Goal: Information Seeking & Learning: Learn about a topic

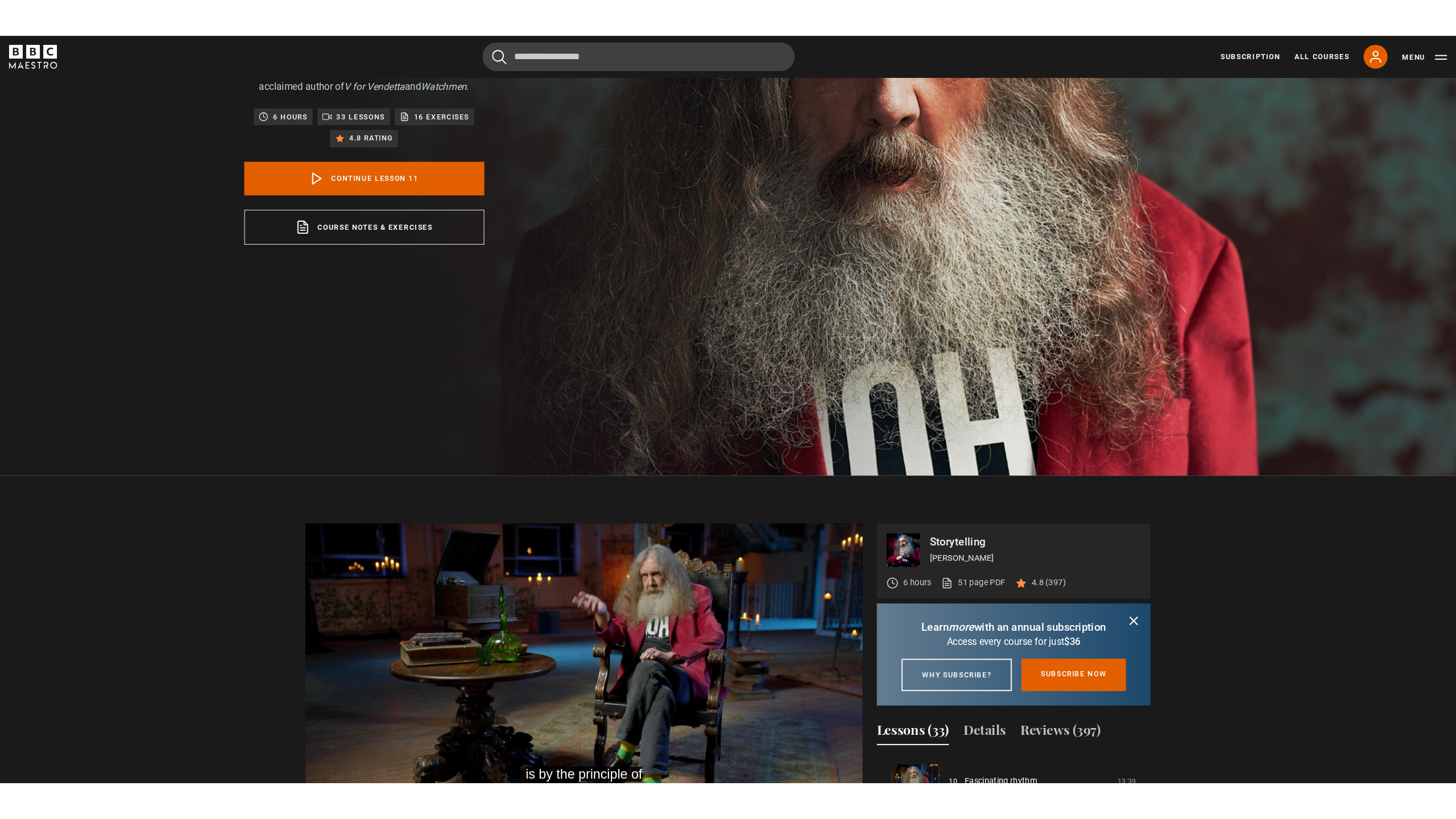
scroll to position [616, 0]
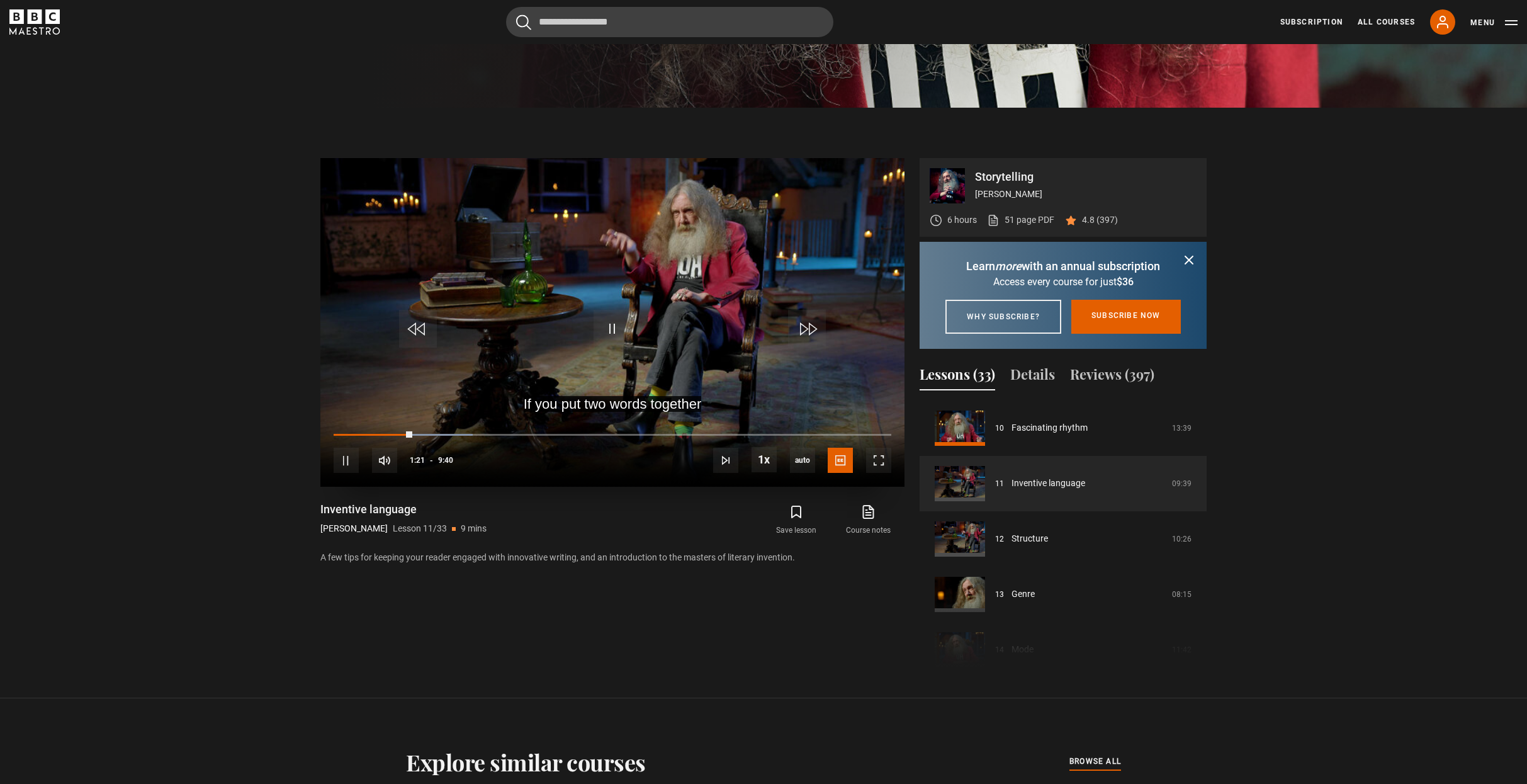
click at [363, 430] on div "10s Skip Back 10 seconds Pause 10s Skip Forward 10 seconds Loaded : 25.00% 0:26…" at bounding box center [612, 451] width 584 height 70
click at [354, 432] on div "10s Skip Back 10 seconds Pause 10s Skip Forward 10 seconds Loaded : 25.00% 0:26…" at bounding box center [612, 451] width 584 height 70
drag, startPoint x: 404, startPoint y: 433, endPoint x: 367, endPoint y: 432, distance: 37.0
click at [367, 432] on div "10s Skip Back 10 seconds Play 10s Skip Forward 10 seconds Loaded : 7.76% 1:02 0…" at bounding box center [612, 451] width 584 height 70
drag, startPoint x: 357, startPoint y: 432, endPoint x: 339, endPoint y: 432, distance: 18.0
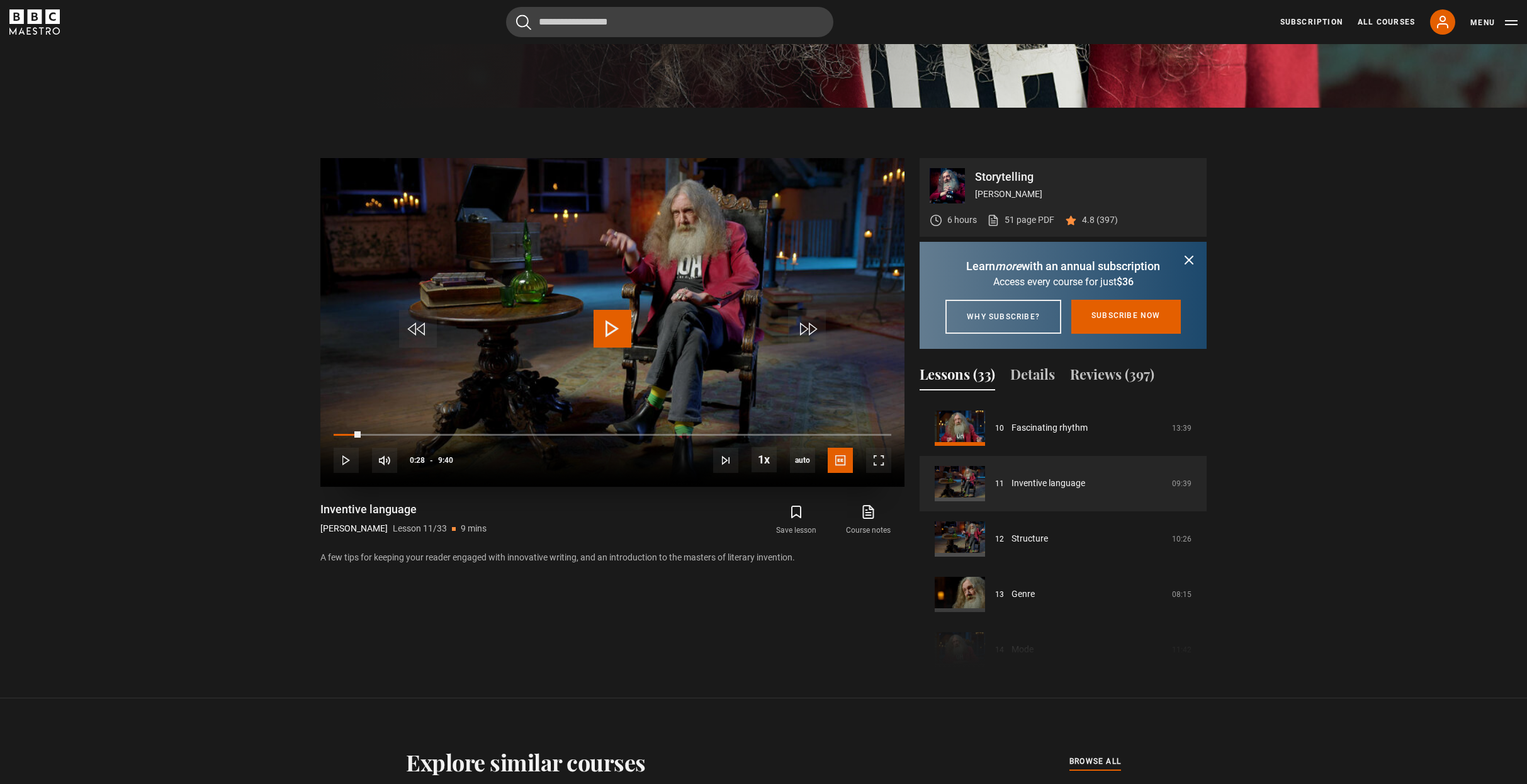
click at [339, 432] on div "10s Skip Back 10 seconds Play 10s Skip Forward 10 seconds Loaded : 4.31% 0:29 0…" at bounding box center [612, 451] width 584 height 70
click at [881, 460] on span "Video Player" at bounding box center [879, 460] width 25 height 25
click at [880, 461] on span "Video Player" at bounding box center [879, 460] width 25 height 25
click at [880, 462] on span "Video Player" at bounding box center [879, 460] width 25 height 25
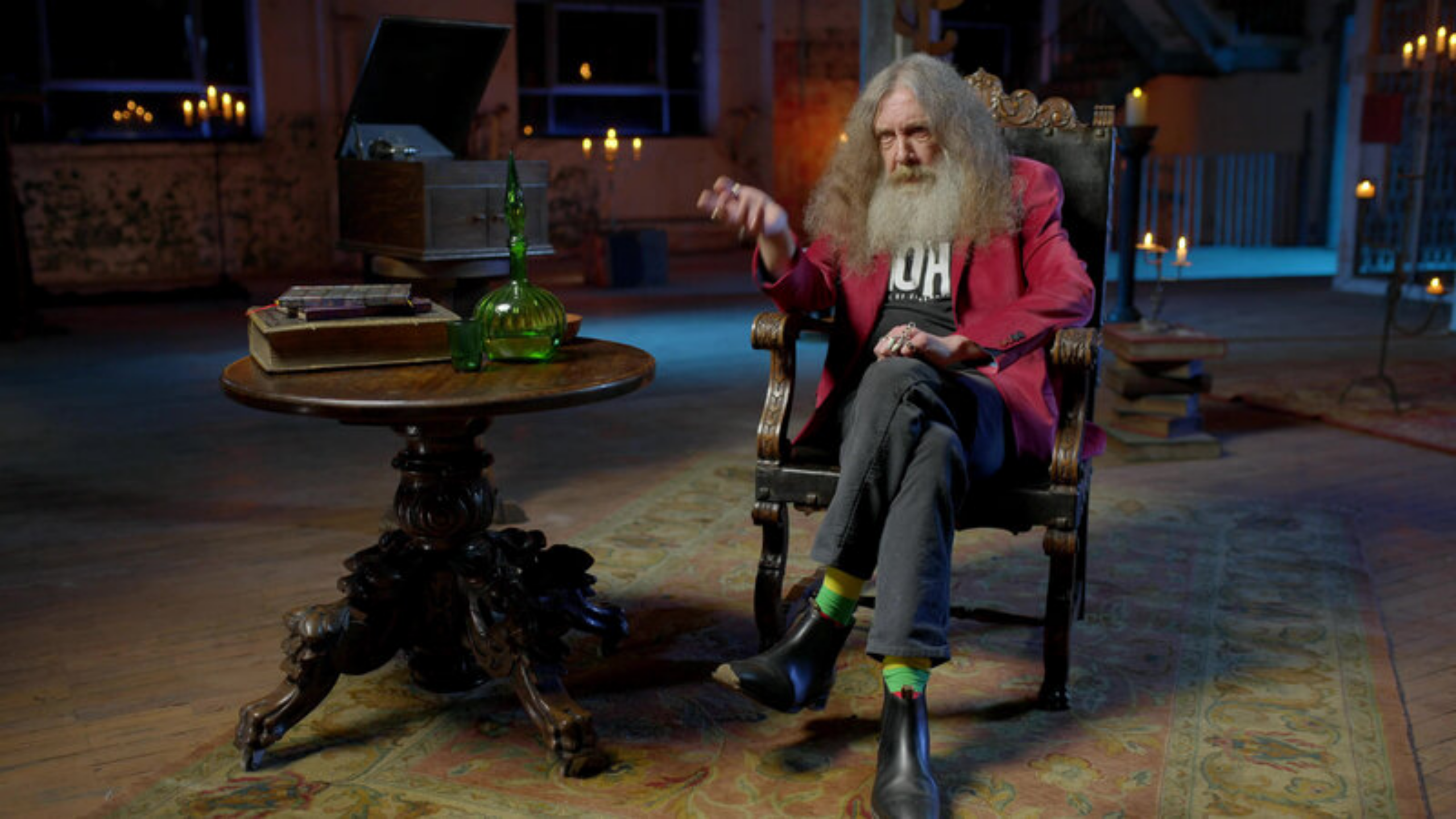
click at [984, 617] on video "Video Player" at bounding box center [728, 409] width 1456 height 819
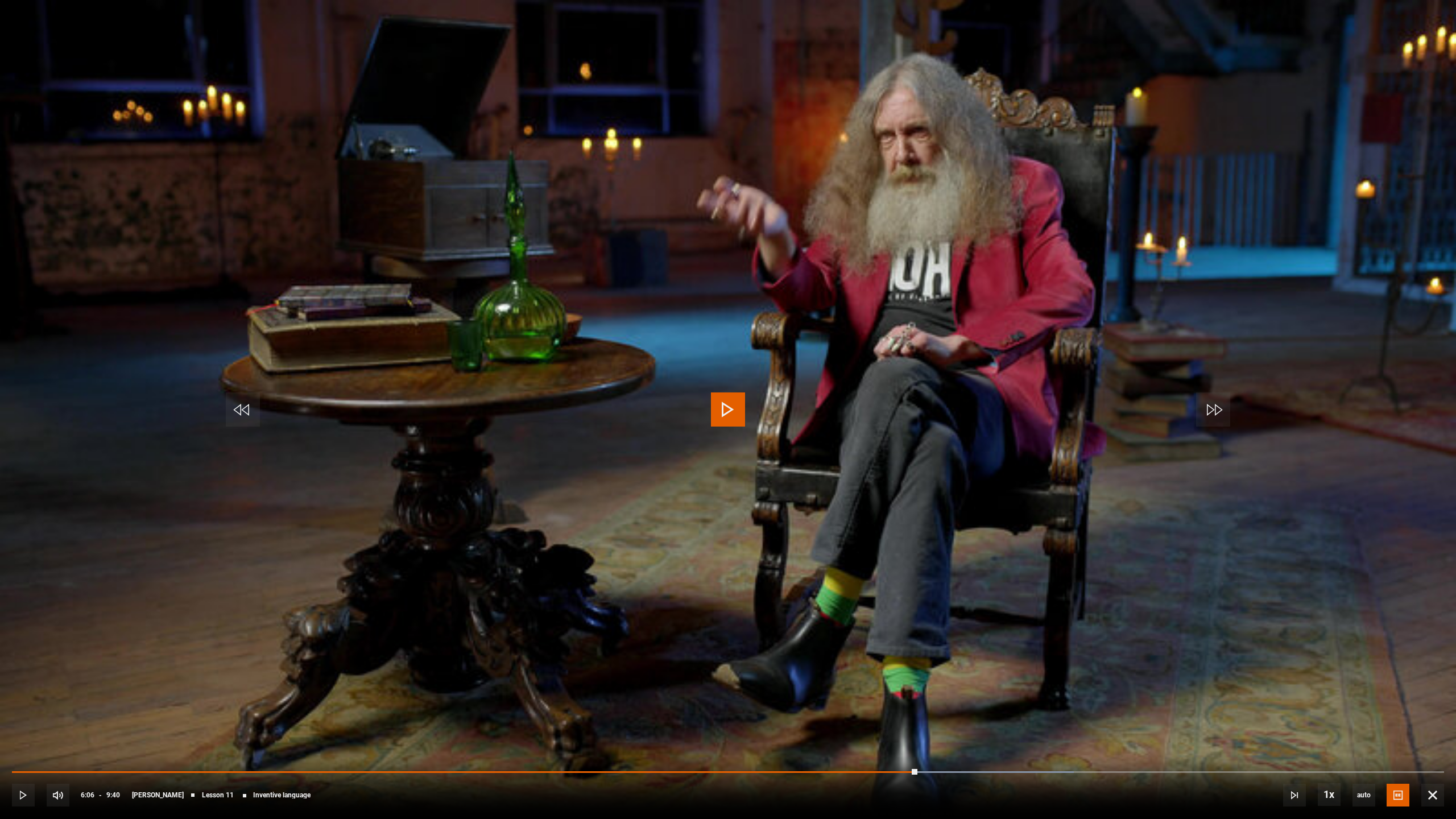
click at [728, 407] on span "Video Player" at bounding box center [728, 410] width 34 height 34
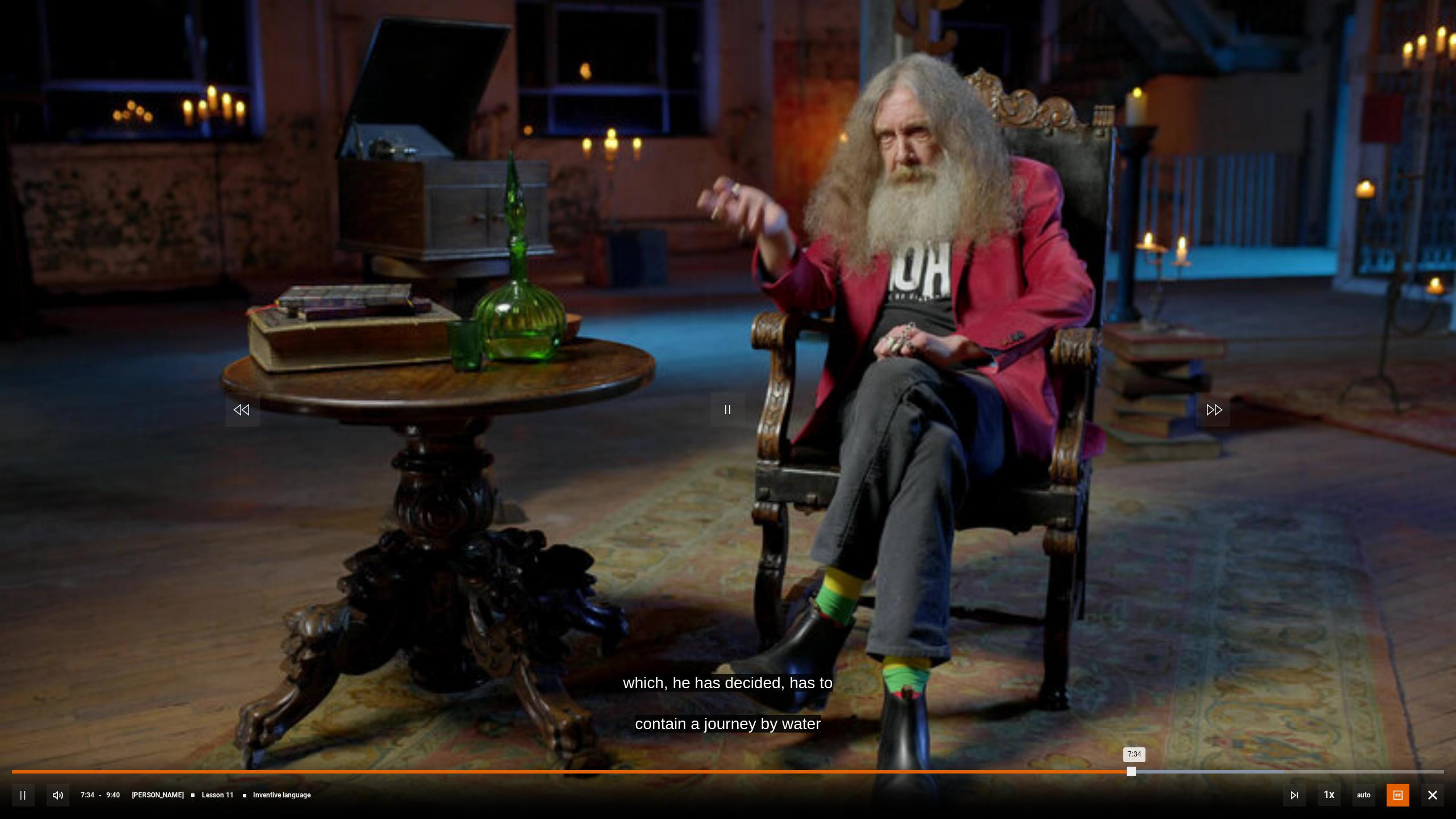
click at [1073, 708] on div "Loaded : 88.79% 7:10 7:34" at bounding box center [728, 771] width 1432 height 4
click at [1065, 708] on div "Loaded : 88.79% 7:07 7:10" at bounding box center [728, 771] width 1432 height 4
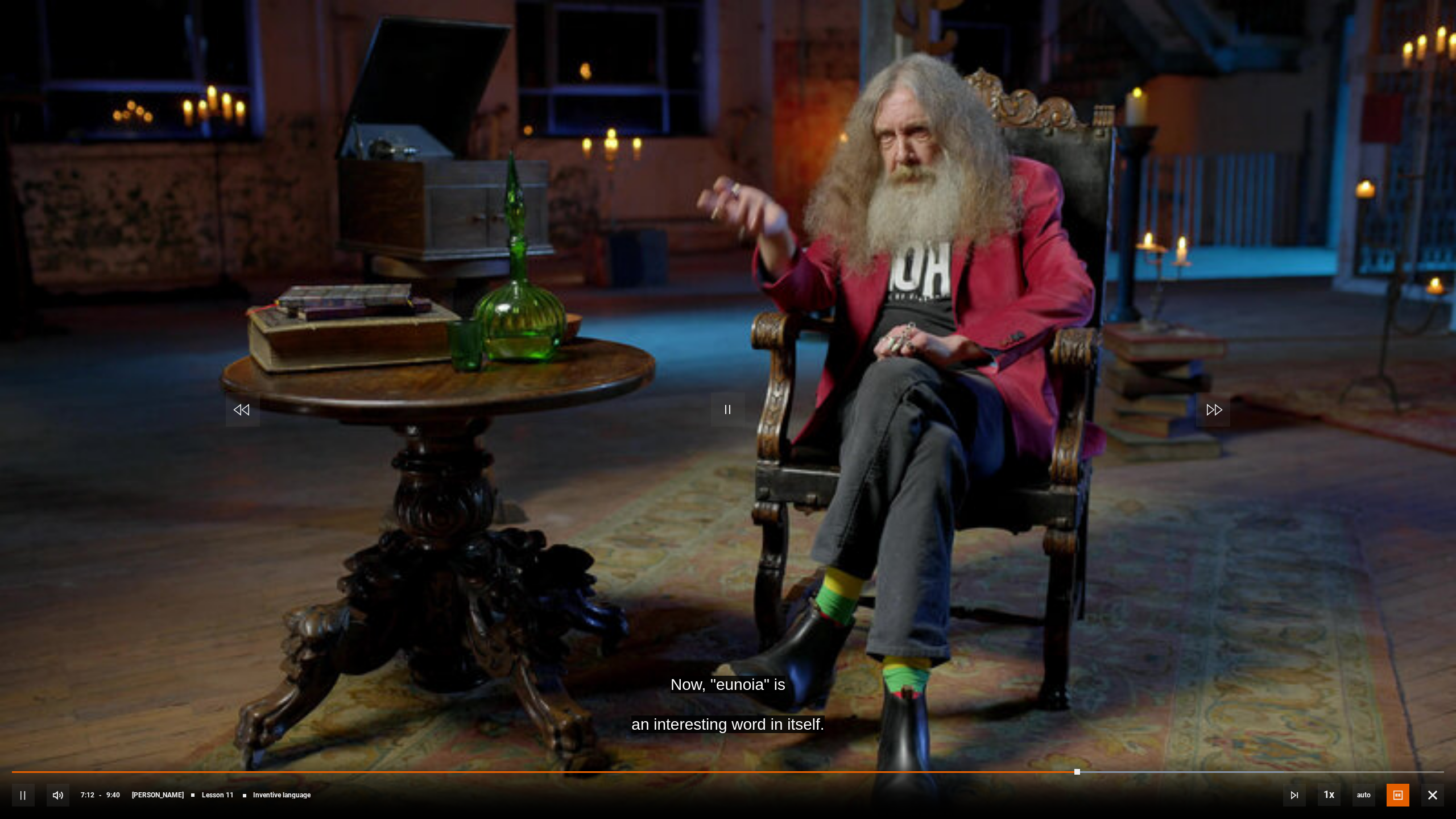
click at [1040, 700] on video "Video Player" at bounding box center [728, 409] width 1456 height 819
click at [1158, 658] on video "Video Player" at bounding box center [728, 409] width 1456 height 819
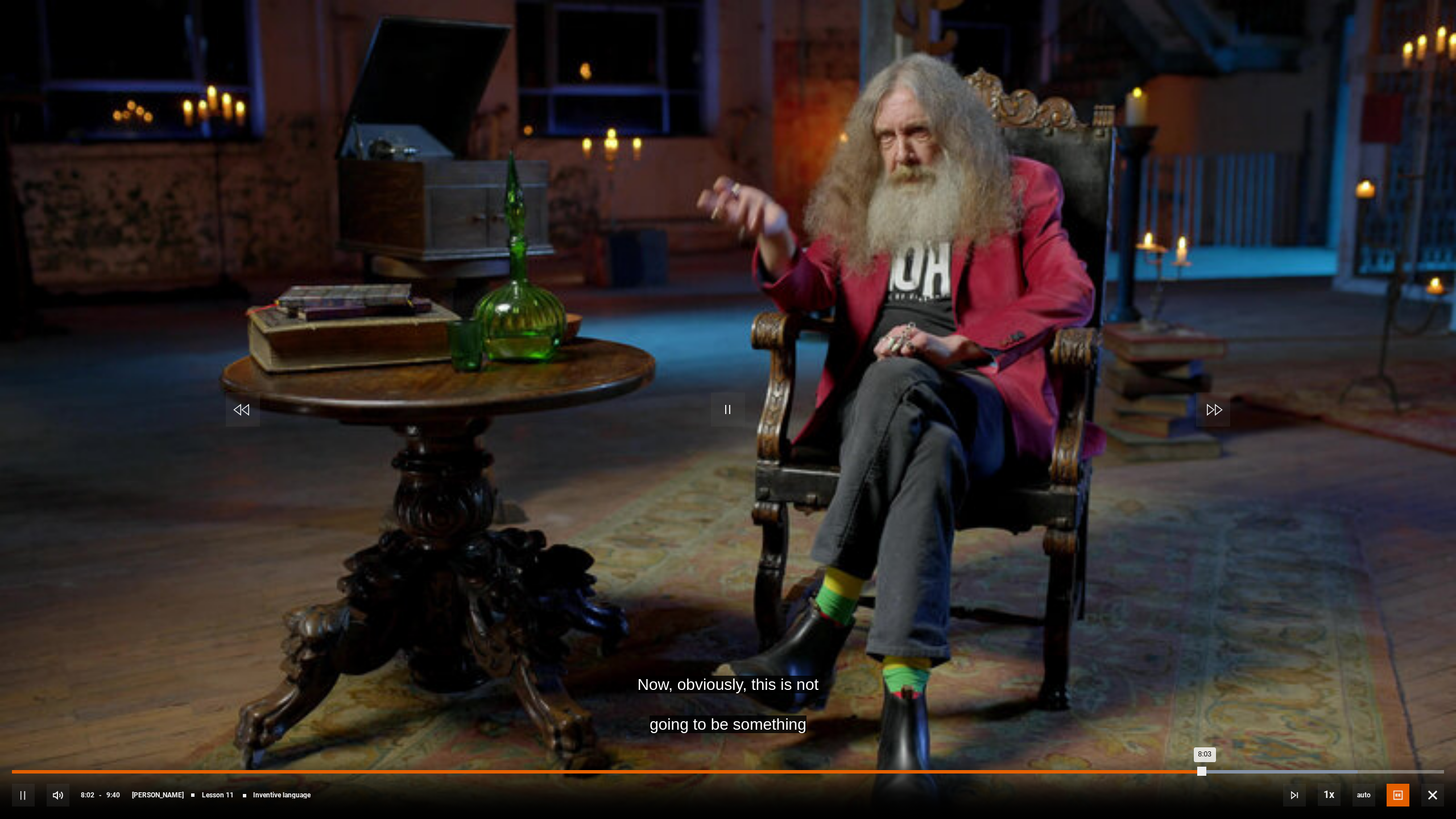
click at [1070, 708] on div "7:07" at bounding box center [1069, 771] width 1 height 4
click at [1175, 708] on div "7:51" at bounding box center [1175, 771] width 1 height 4
click at [1157, 708] on div "Loaded : 93.97% 7:43 7:49" at bounding box center [728, 771] width 1432 height 4
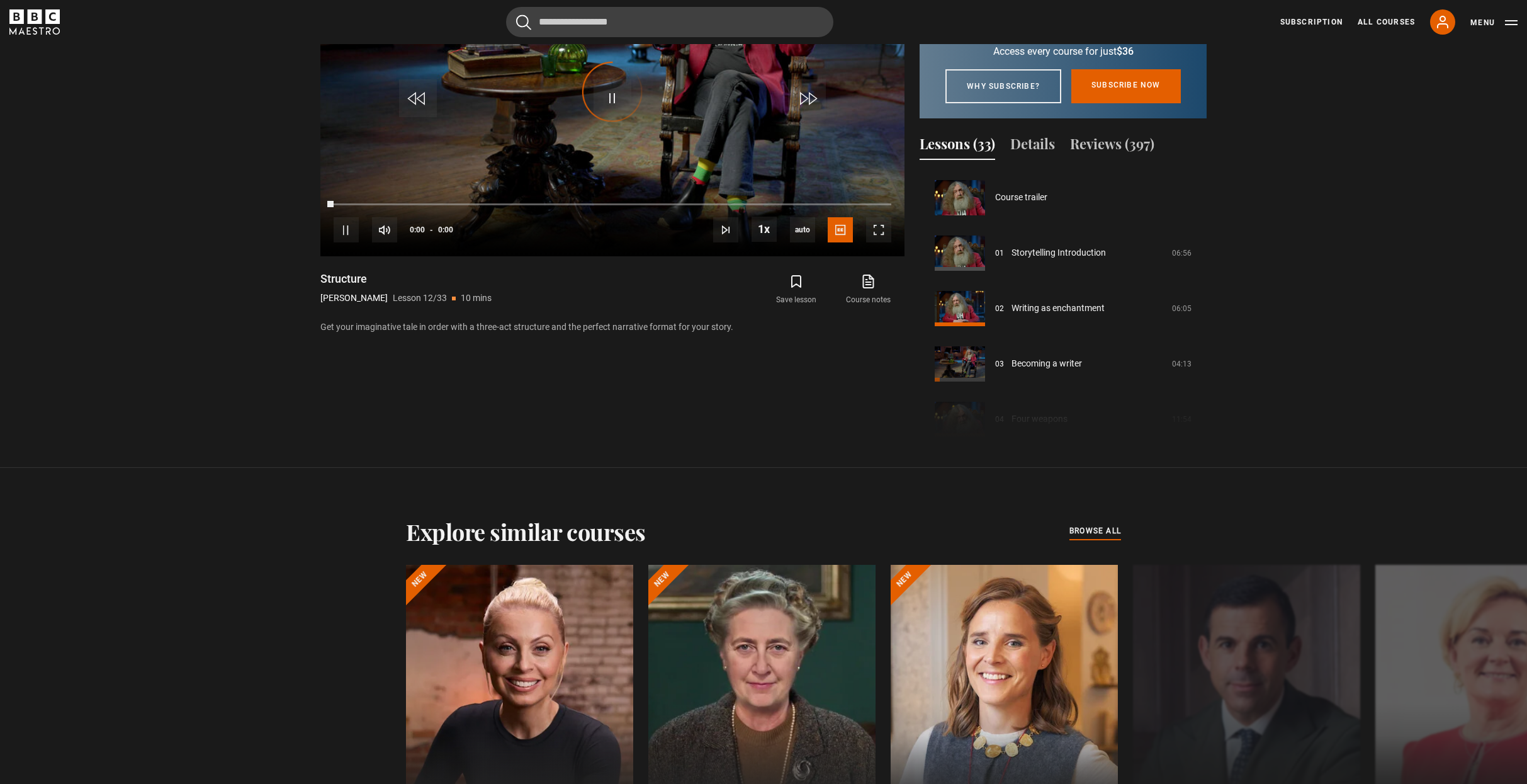
scroll to position [609, 0]
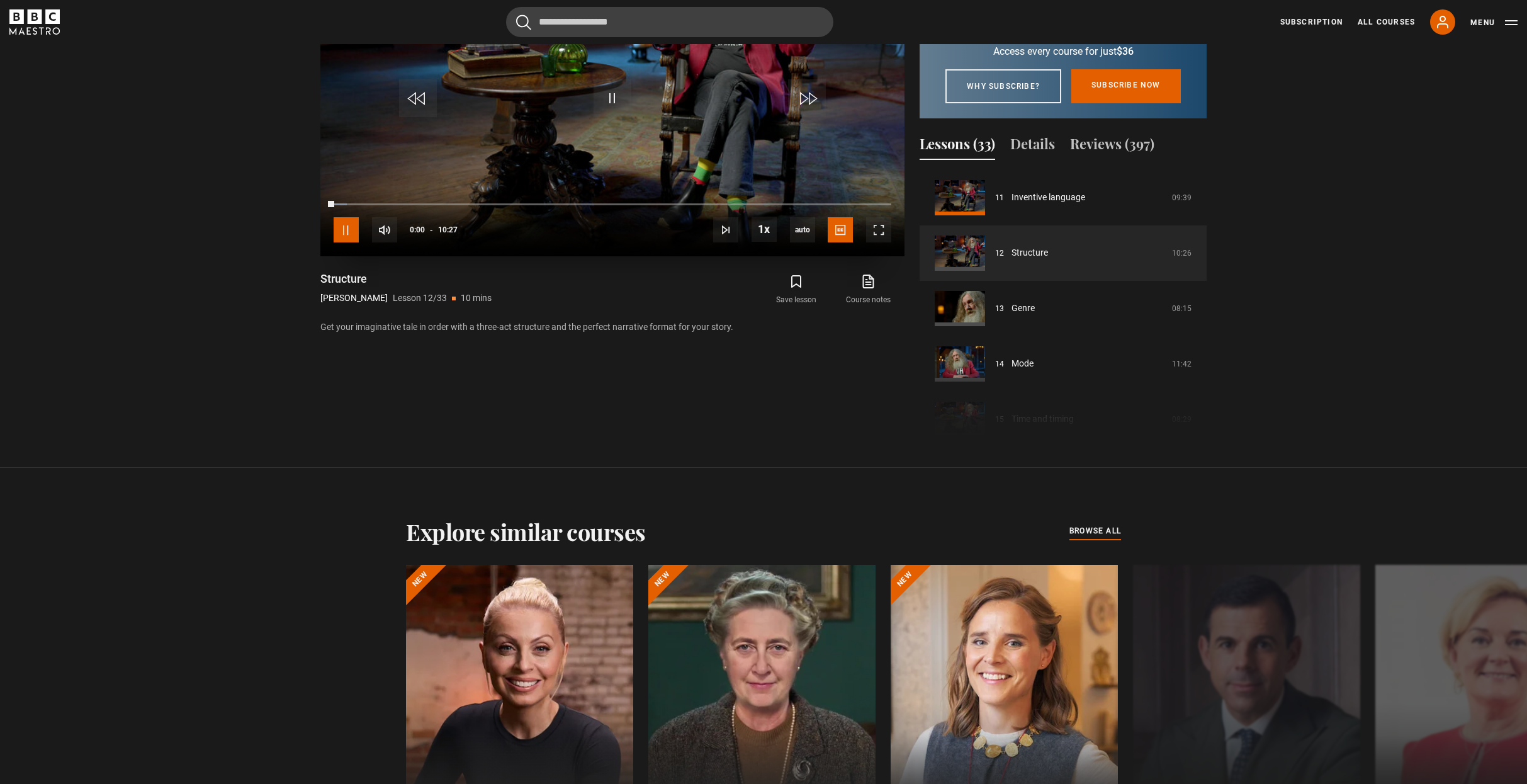
click at [349, 232] on span "Video Player" at bounding box center [346, 230] width 25 height 25
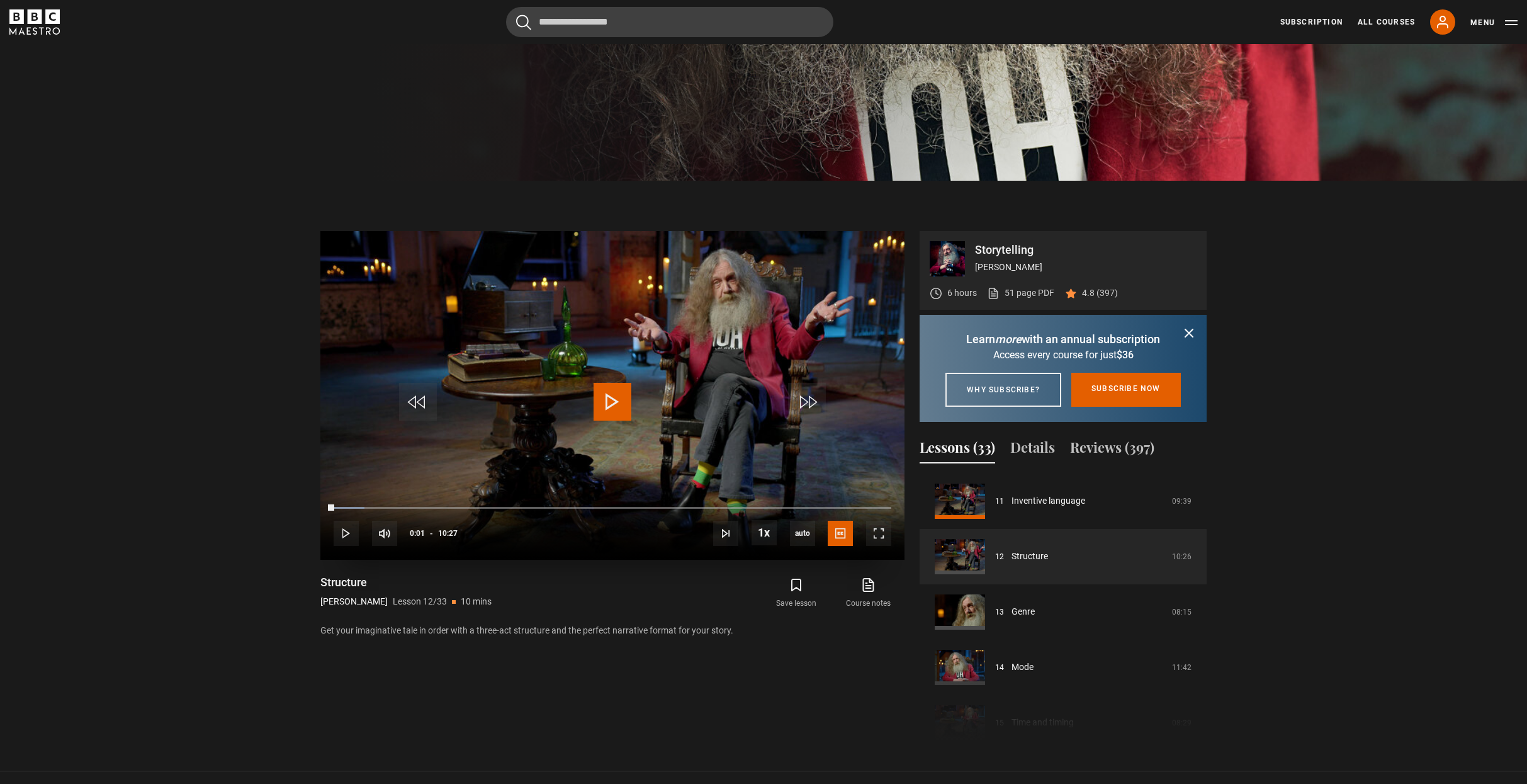
click at [608, 401] on span "Video Player" at bounding box center [613, 401] width 38 height 38
drag, startPoint x: 228, startPoint y: 433, endPoint x: 239, endPoint y: 432, distance: 11.0
click at [228, 433] on section "Storytelling [PERSON_NAME] 6 hours 51 page PDF (opens in new tab) 4.8 (397) Dis…" at bounding box center [764, 476] width 1527 height 590
click at [882, 530] on span "Video Player" at bounding box center [879, 533] width 25 height 25
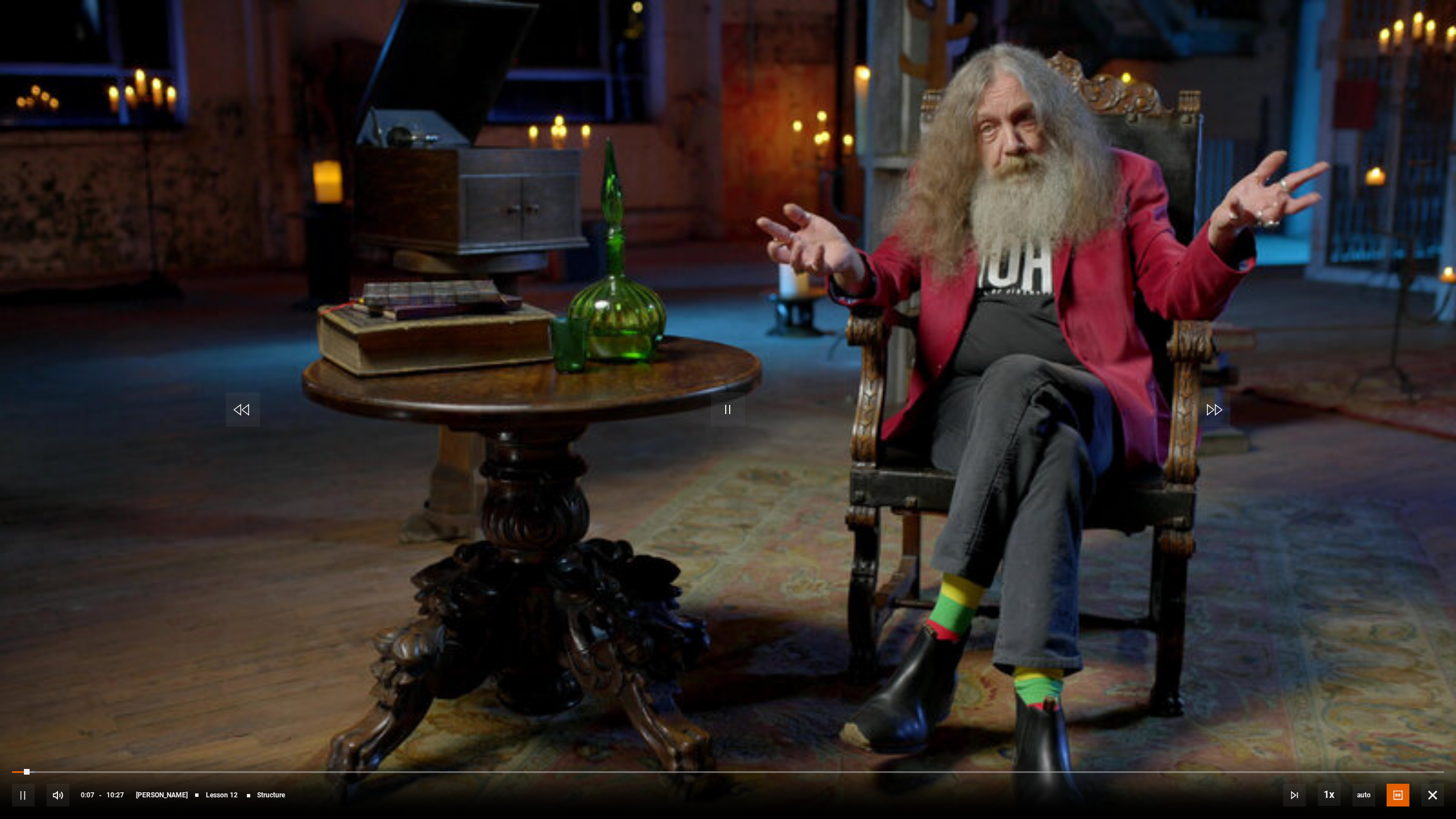
click at [1080, 527] on video "Video Player" at bounding box center [728, 409] width 1456 height 819
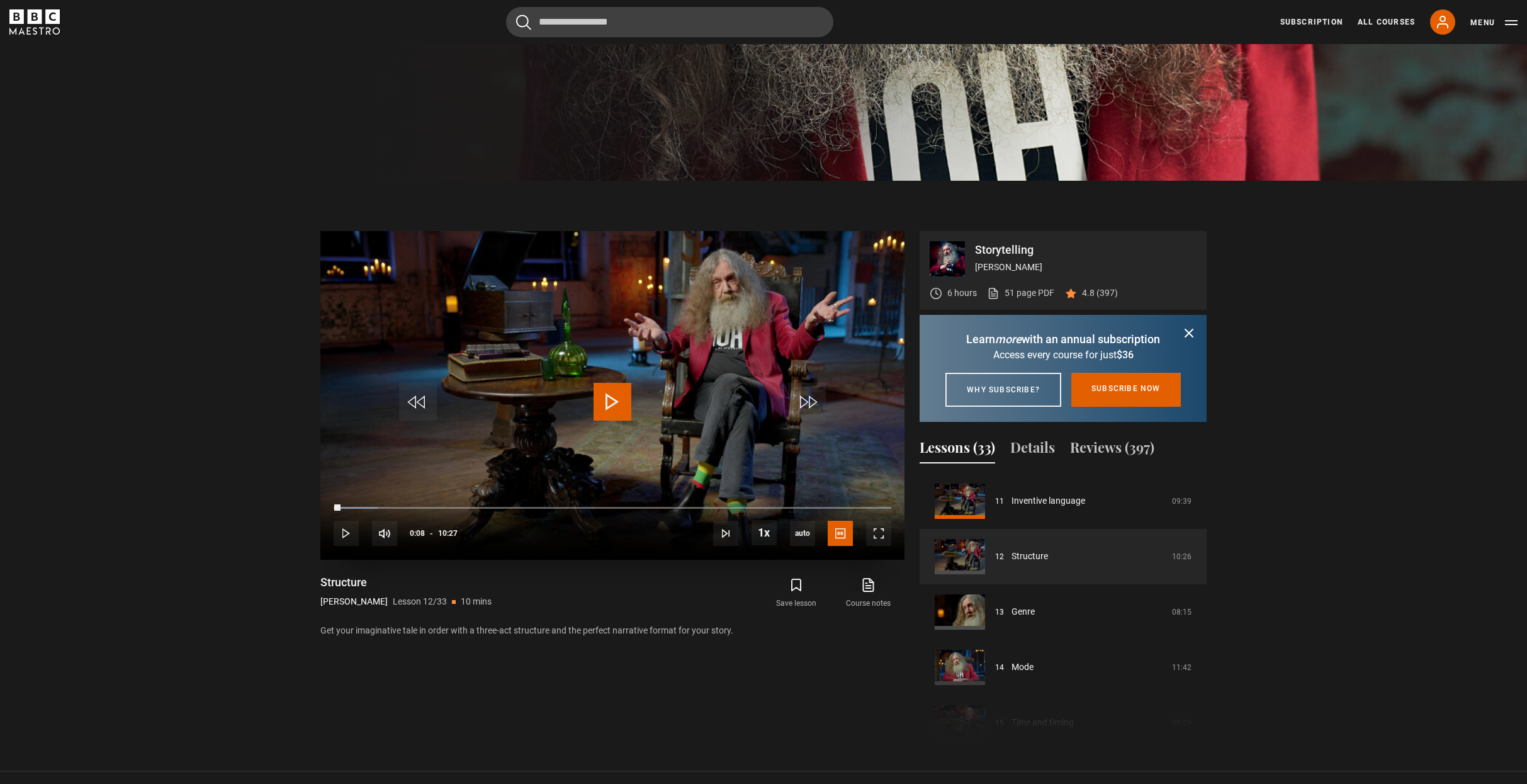
click at [629, 398] on span "Video Player" at bounding box center [613, 401] width 38 height 38
click at [885, 533] on span "Video Player" at bounding box center [879, 533] width 25 height 25
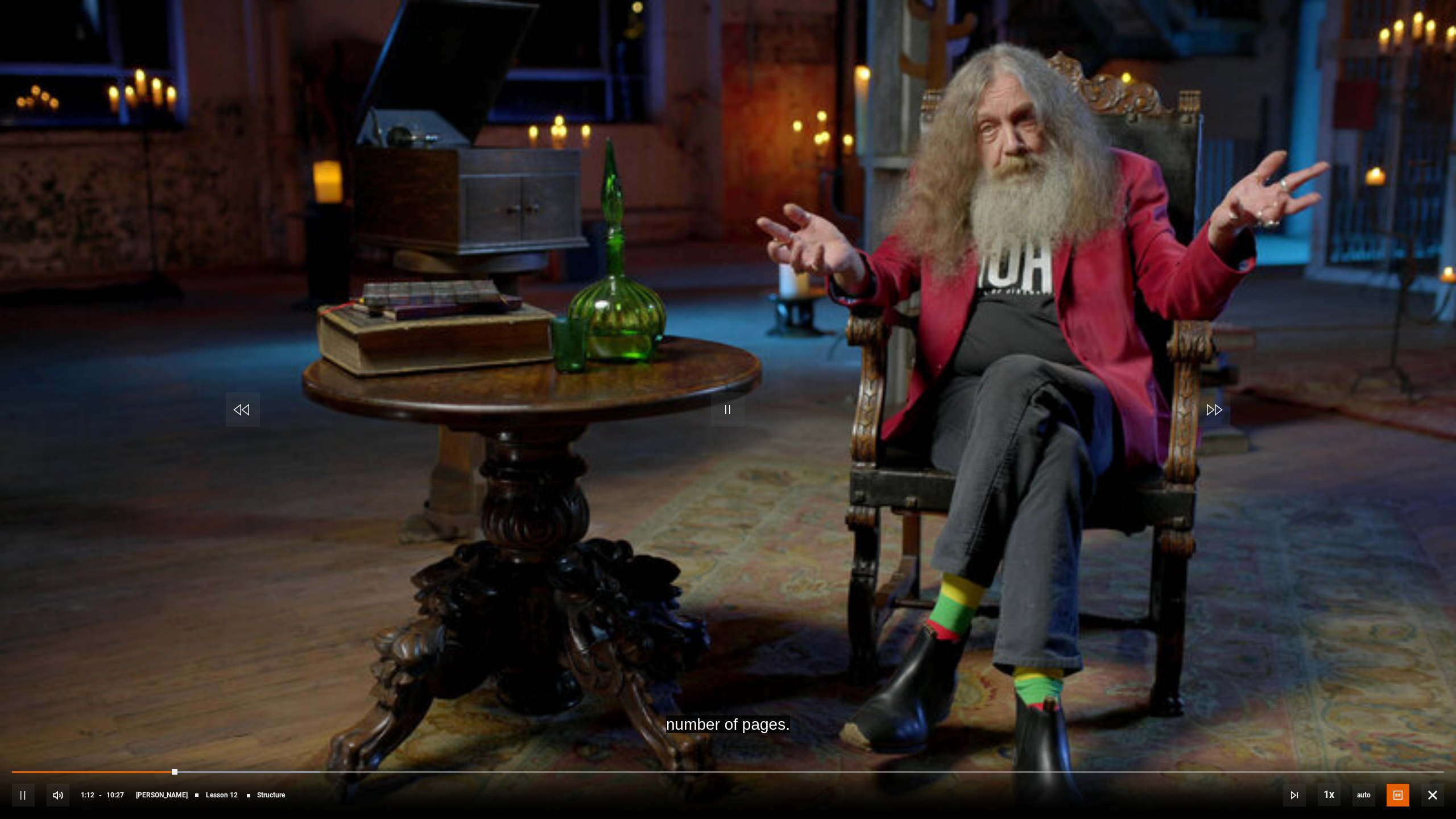
click at [908, 394] on video "Video Player" at bounding box center [728, 409] width 1456 height 819
click at [726, 413] on span "Video Player" at bounding box center [728, 410] width 34 height 34
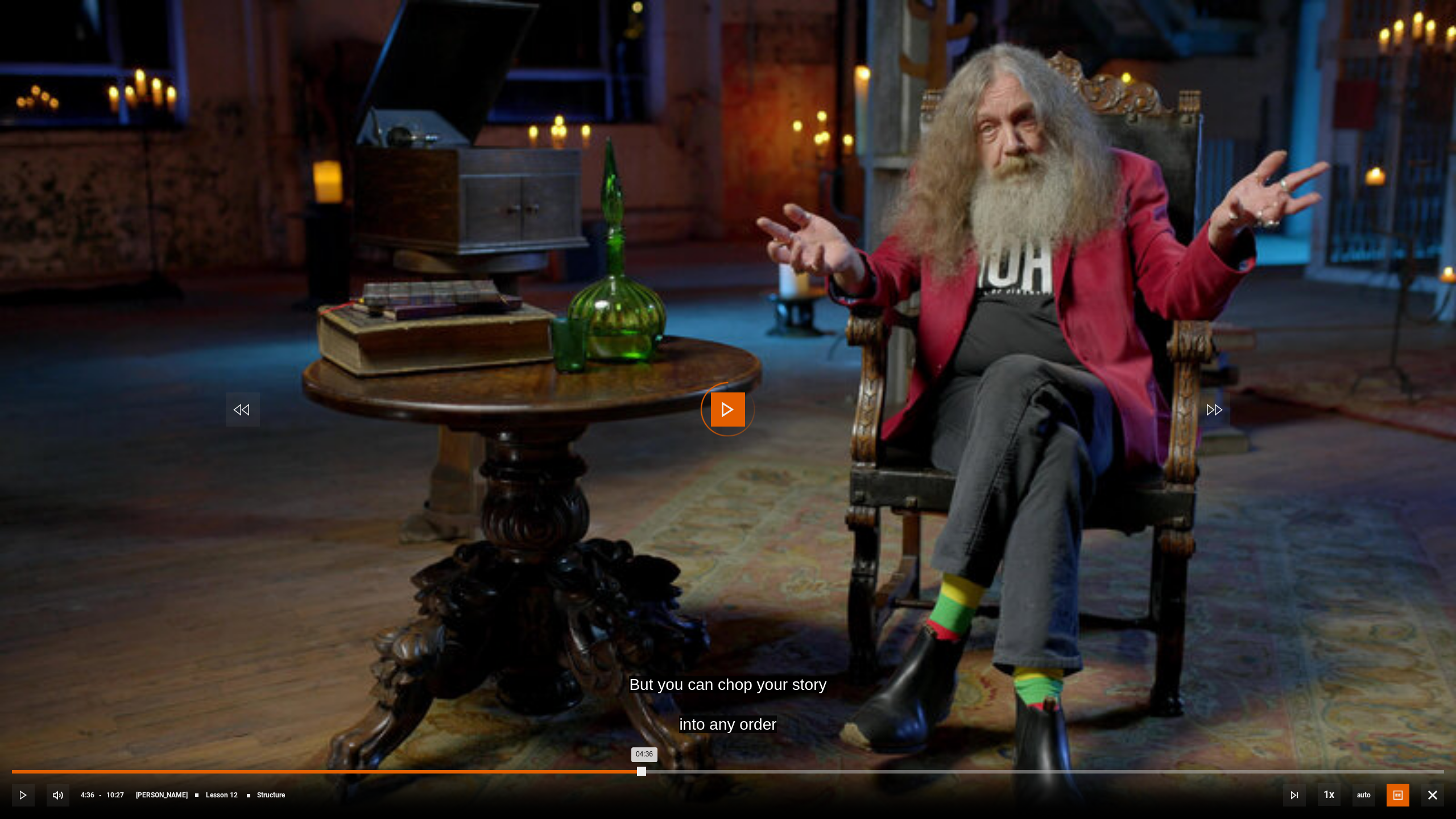
click at [644, 708] on div "Loaded : 0.00% 04:36 04:36" at bounding box center [728, 771] width 1432 height 4
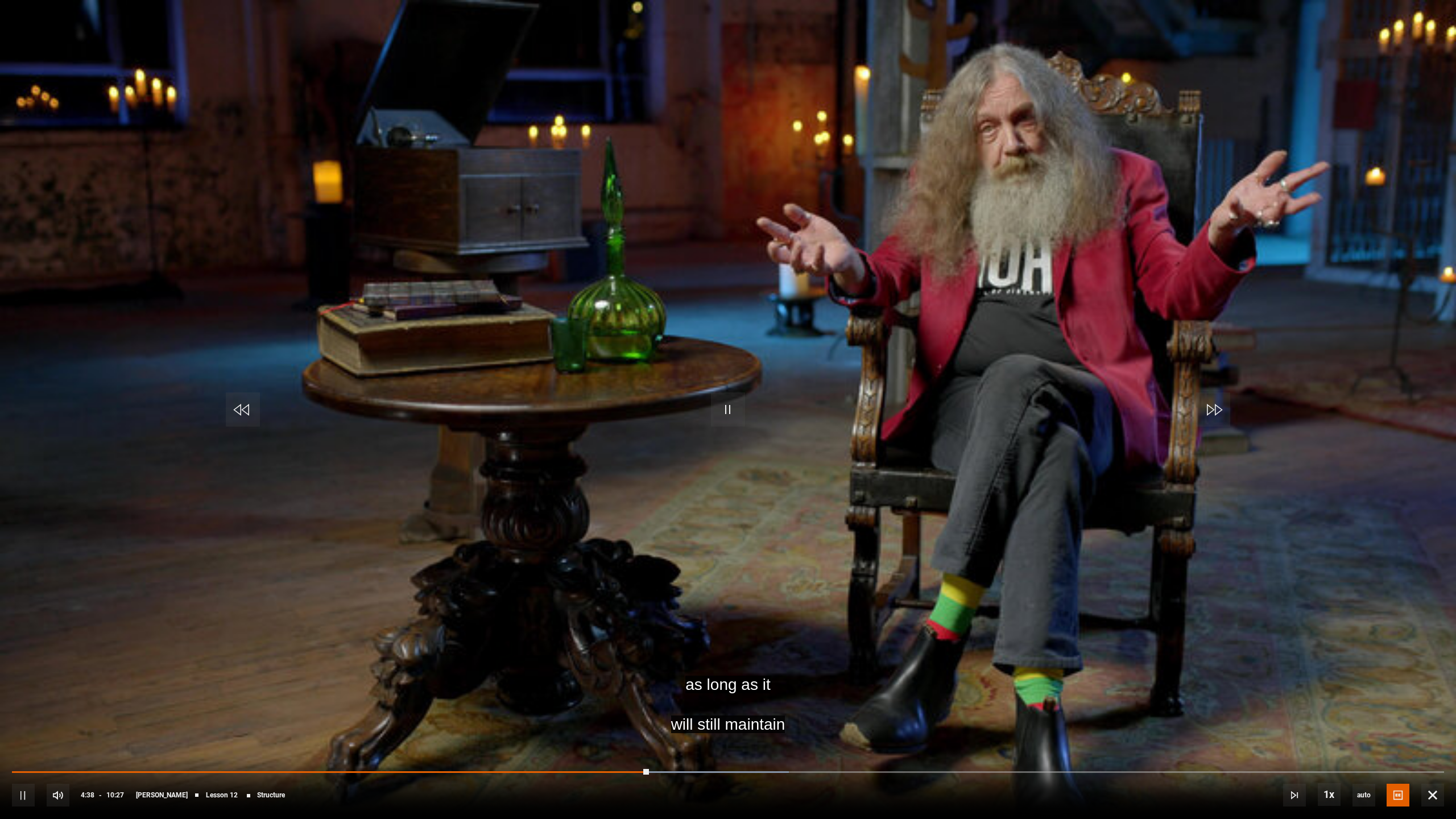
click at [615, 708] on div "10s Skip Back 10 seconds Pause 10s Skip Forward 10 seconds Loaded : 54.23% 04:2…" at bounding box center [728, 787] width 1456 height 63
click at [578, 708] on div "10s Skip Back 10 seconds Pause 10s Skip Forward 10 seconds Loaded : 54.23% 04:2…" at bounding box center [728, 787] width 1456 height 63
drag, startPoint x: 647, startPoint y: 772, endPoint x: 572, endPoint y: 775, distance: 75.1
click at [571, 708] on div "10s Skip Back 10 seconds Play 10s Skip Forward 10 seconds Loaded : 39.07% 04:32…" at bounding box center [728, 787] width 1456 height 63
click at [726, 403] on span "Video Player" at bounding box center [728, 410] width 34 height 34
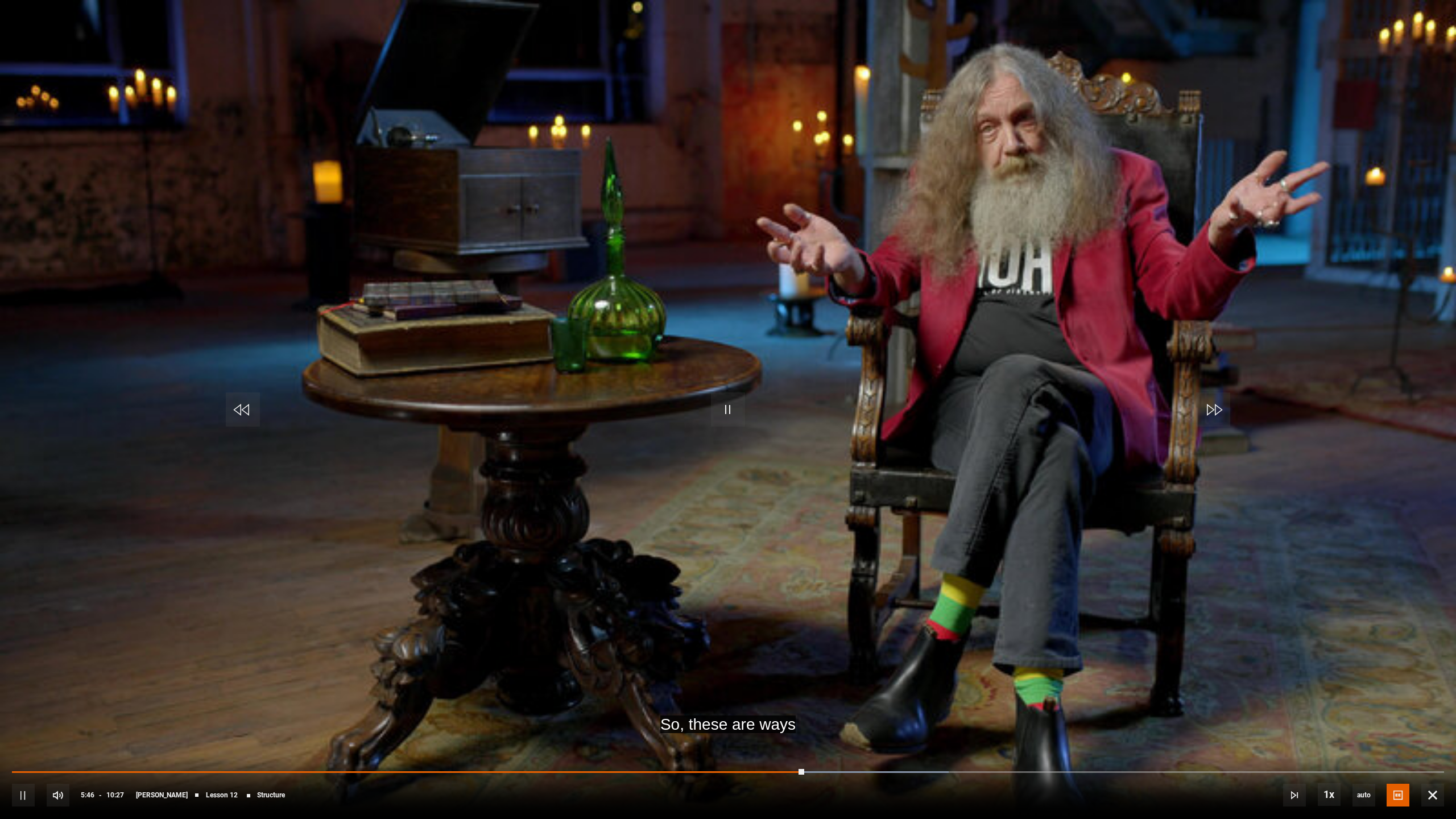
drag, startPoint x: 758, startPoint y: 770, endPoint x: 748, endPoint y: 770, distance: 10.0
click at [758, 708] on div "10s Skip Back 10 seconds Pause 10s Skip Forward 10 seconds Loaded : 65.39% 03:5…" at bounding box center [728, 787] width 1456 height 63
click at [741, 708] on div "10s Skip Back 10 seconds Pause 10s Skip Forward 10 seconds Loaded : 65.39% 03:5…" at bounding box center [728, 787] width 1456 height 63
drag, startPoint x: 718, startPoint y: 770, endPoint x: 750, endPoint y: 769, distance: 32.0
click at [719, 708] on div "10s Skip Back 10 seconds Pause 10s Skip Forward 10 seconds Loaded : 65.39% 03:5…" at bounding box center [728, 787] width 1456 height 63
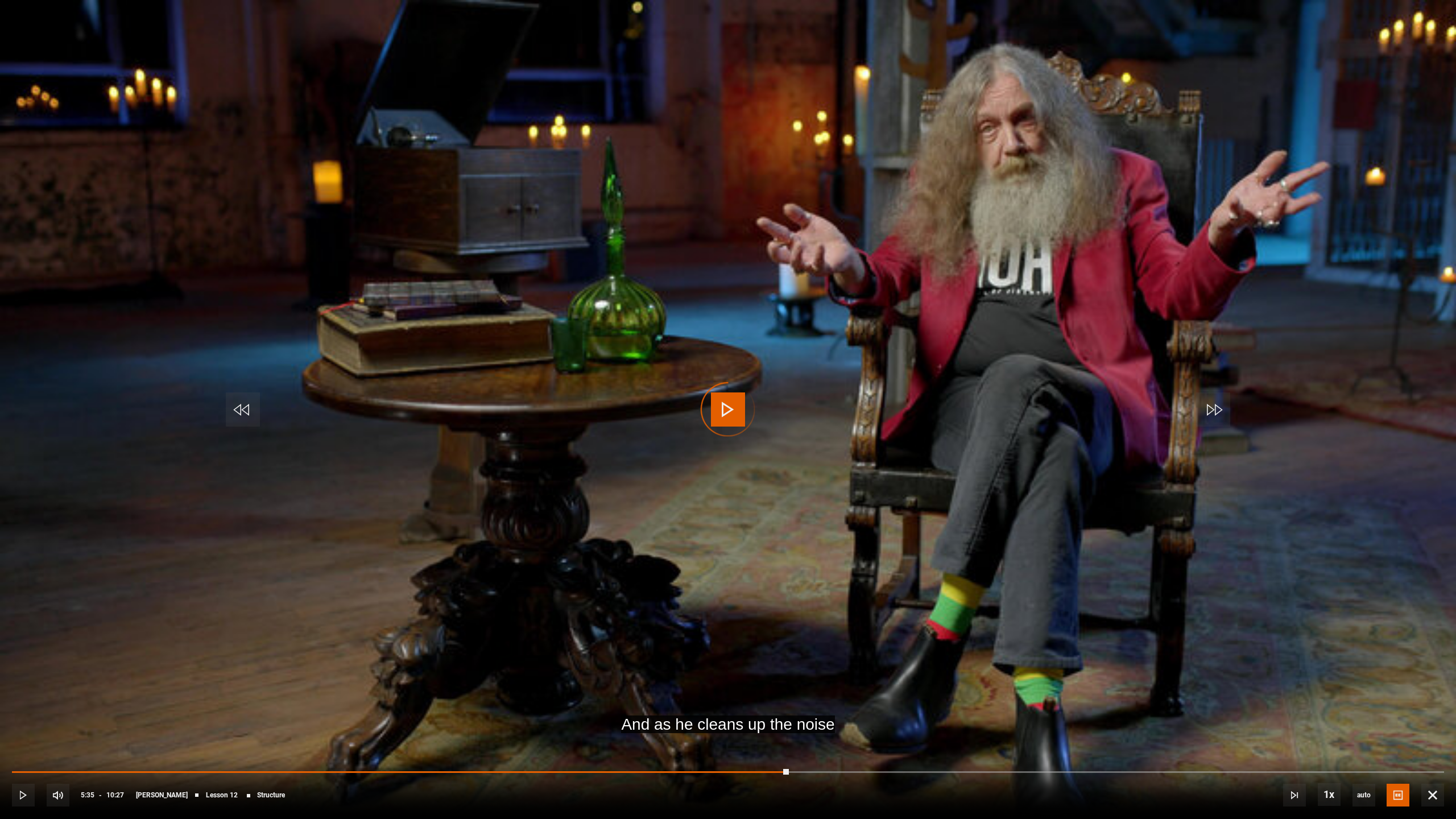
drag, startPoint x: 802, startPoint y: 770, endPoint x: 699, endPoint y: 769, distance: 103.0
click at [699, 708] on div "10s Skip Back 10 seconds Play 10s Skip Forward 10 seconds Loaded : 0.00% 05:40 …" at bounding box center [728, 787] width 1456 height 63
drag, startPoint x: 686, startPoint y: 770, endPoint x: 663, endPoint y: 770, distance: 23.0
click at [663, 708] on div "10s Skip Back 10 seconds Play 10s Skip Forward 10 seconds Loaded : 47.05% 04:51…" at bounding box center [728, 787] width 1456 height 63
click at [734, 402] on span "Video Player" at bounding box center [728, 410] width 34 height 34
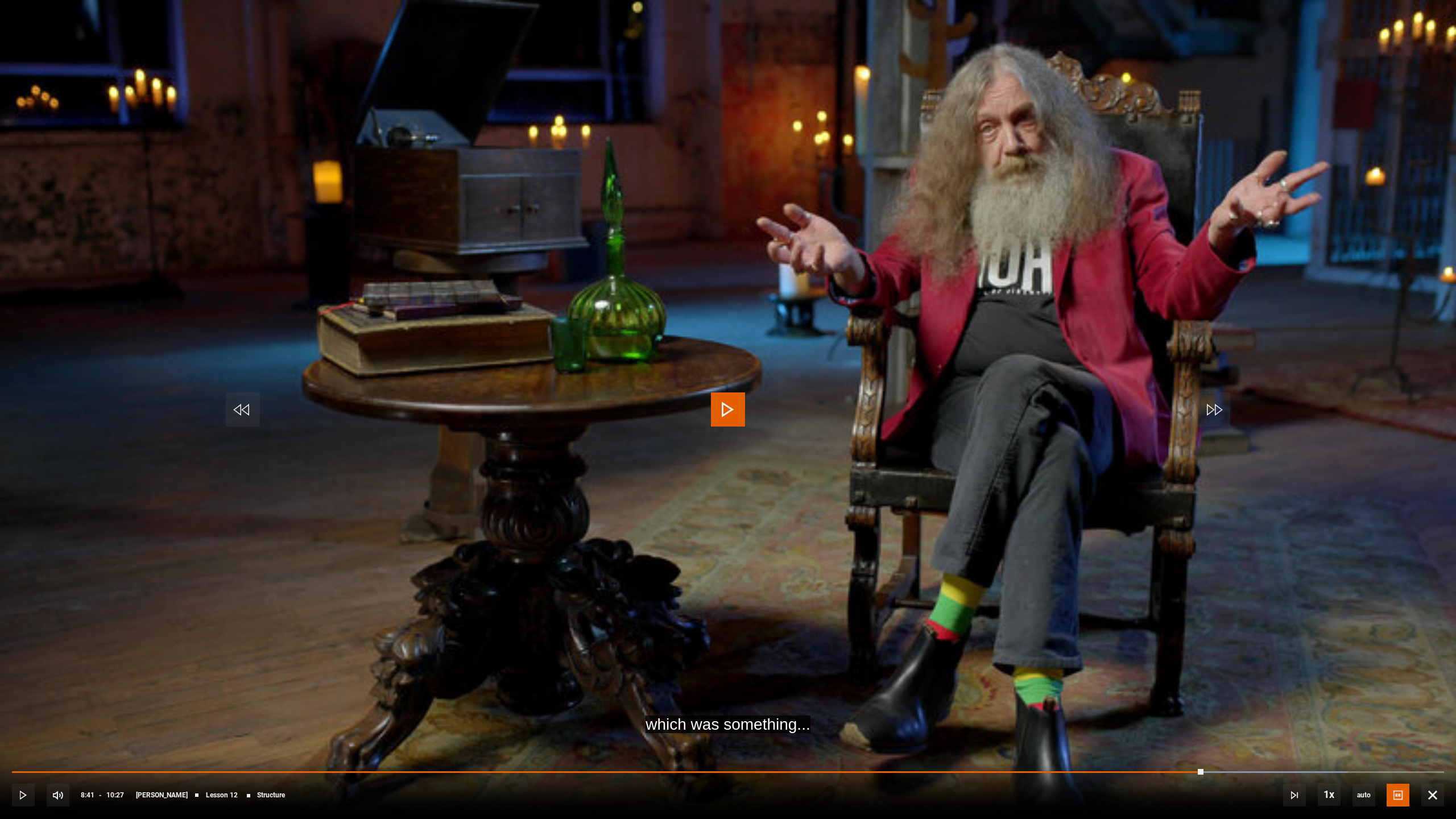
click at [734, 408] on span "Video Player" at bounding box center [728, 410] width 34 height 34
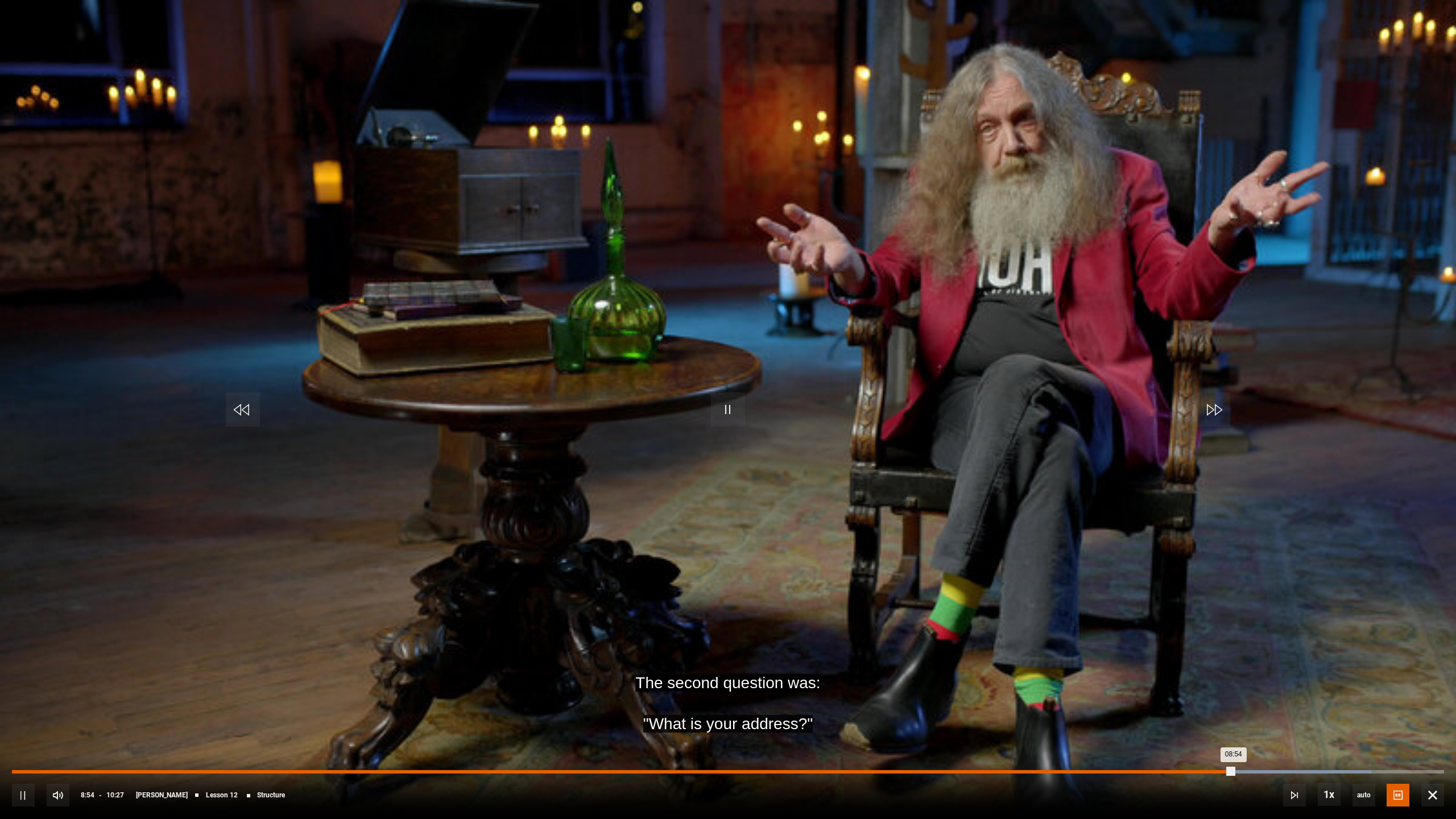
click at [1127, 708] on div "10s Skip Back 10 seconds Pause 10s Skip Forward 10 seconds Loaded : 94.90% 04:4…" at bounding box center [728, 787] width 1456 height 63
click at [1122, 708] on div "Loaded : 94.90% 08:06 08:55" at bounding box center [728, 771] width 1432 height 4
drag, startPoint x: 1105, startPoint y: 771, endPoint x: 1090, endPoint y: 772, distance: 15.0
click at [1105, 708] on div "Loaded : 0.00% 07:58 07:58" at bounding box center [728, 771] width 1432 height 4
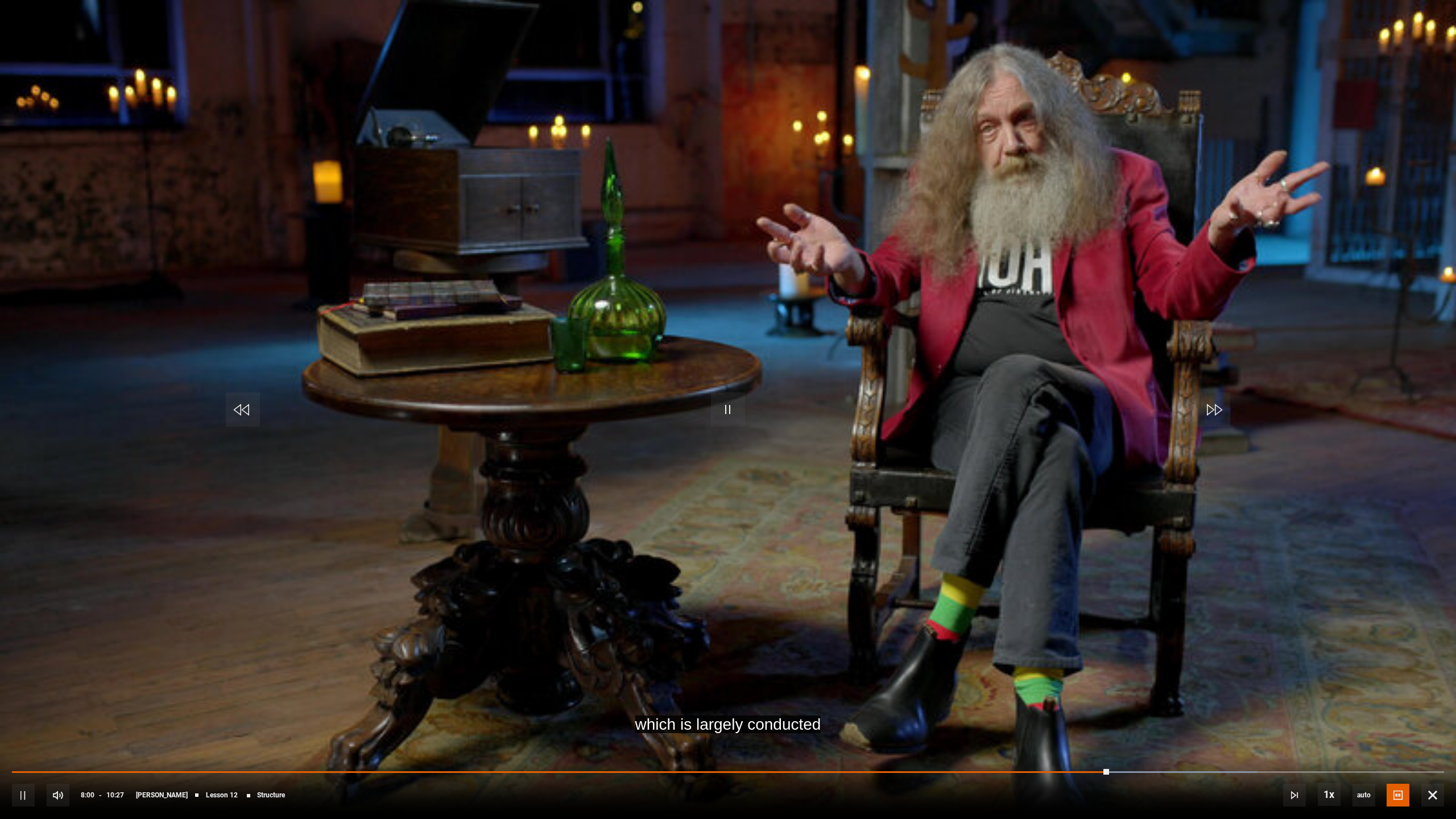
click at [1064, 708] on div "10s Skip Back 10 seconds Pause 10s Skip Forward 10 seconds Loaded : 86.92% 07:4…" at bounding box center [728, 787] width 1456 height 63
click at [1083, 708] on div "10s Skip Back 10 seconds Pause 10s Skip Forward 10 seconds Loaded : 86.92% 07:4…" at bounding box center [728, 787] width 1456 height 63
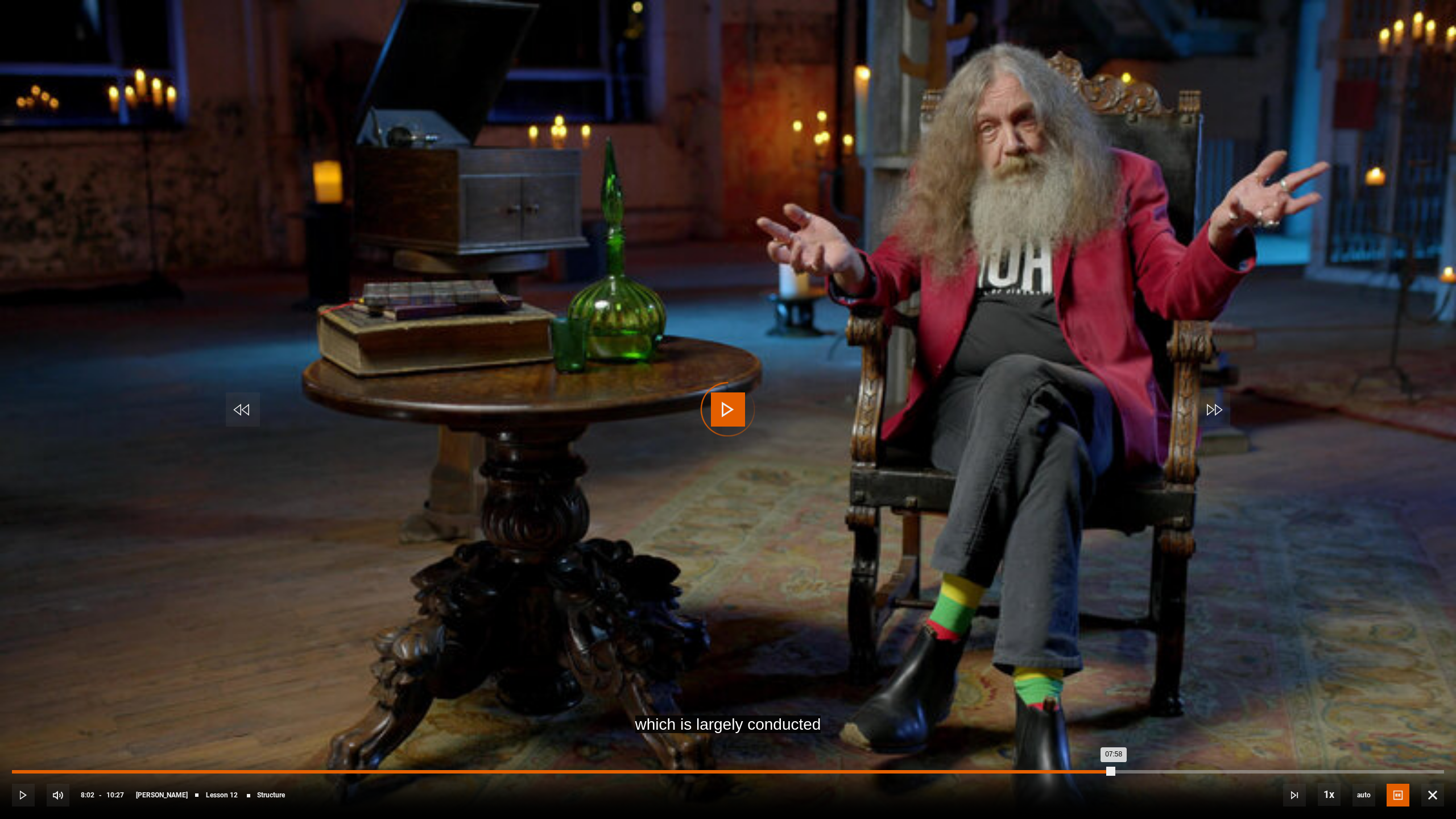
drag, startPoint x: 1093, startPoint y: 770, endPoint x: 1055, endPoint y: 770, distance: 38.0
click at [1055, 708] on div "Loaded : 0.00% 07:46 07:58" at bounding box center [728, 771] width 1432 height 4
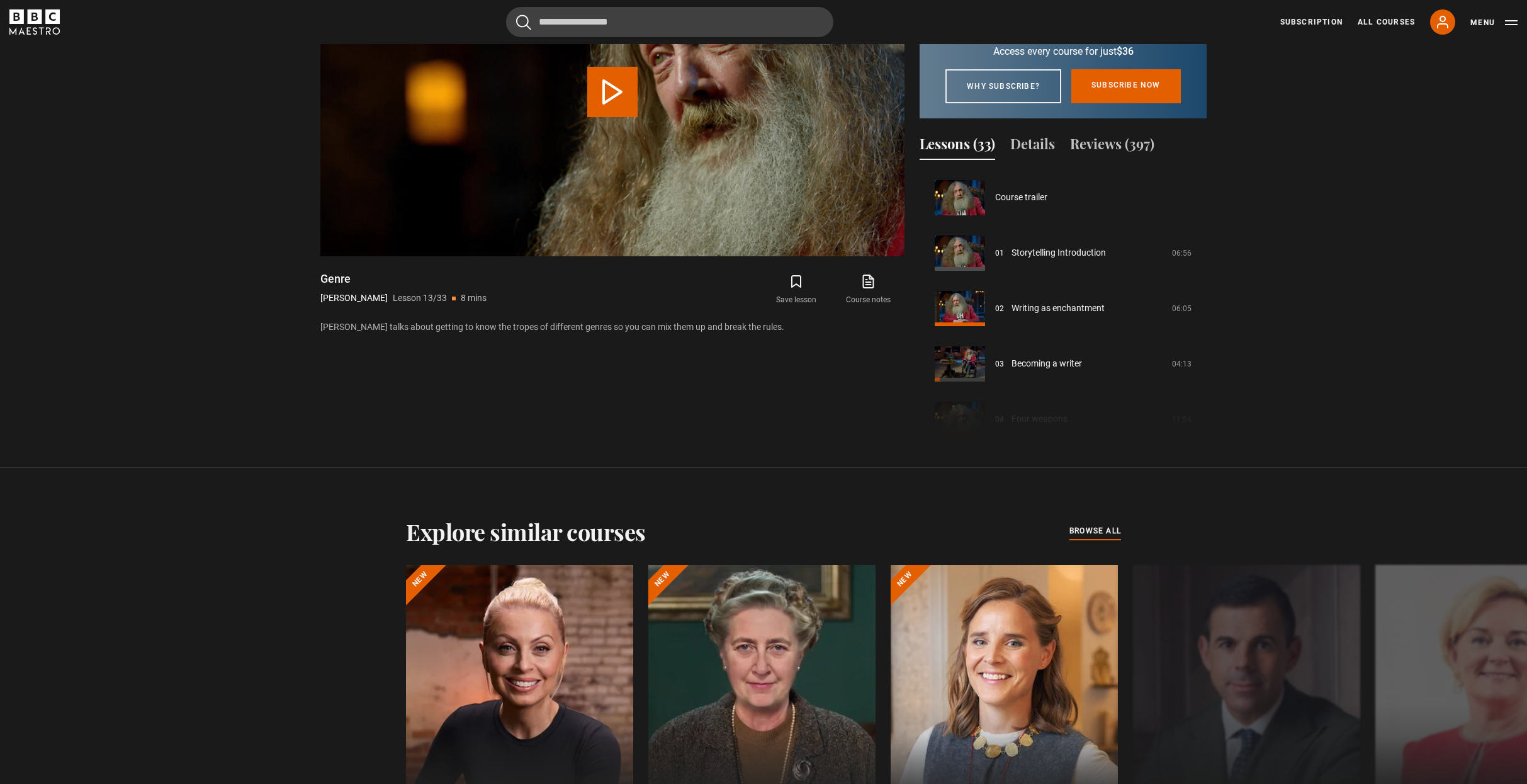
scroll to position [665, 0]
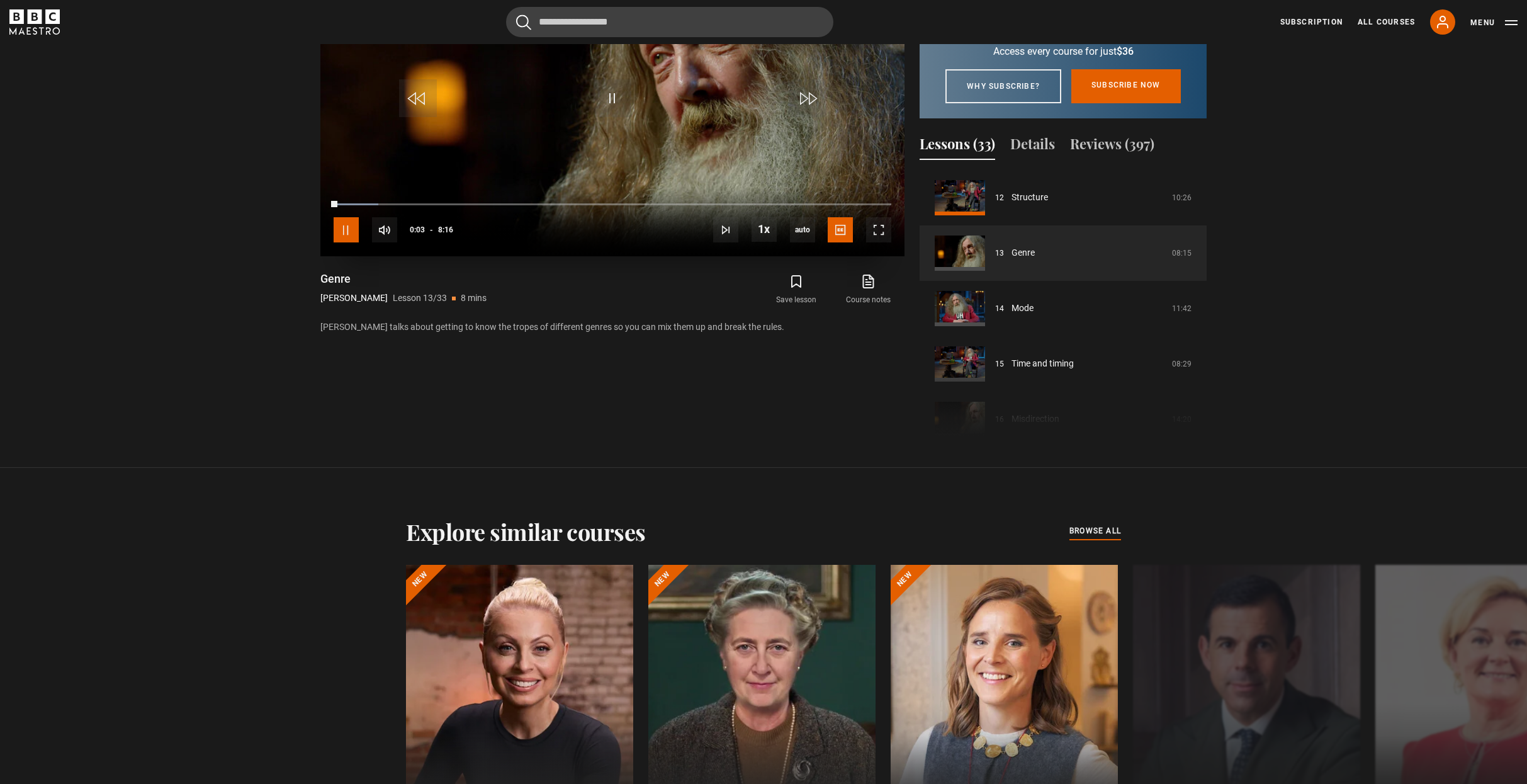
click at [347, 225] on span "Video Player" at bounding box center [346, 230] width 25 height 25
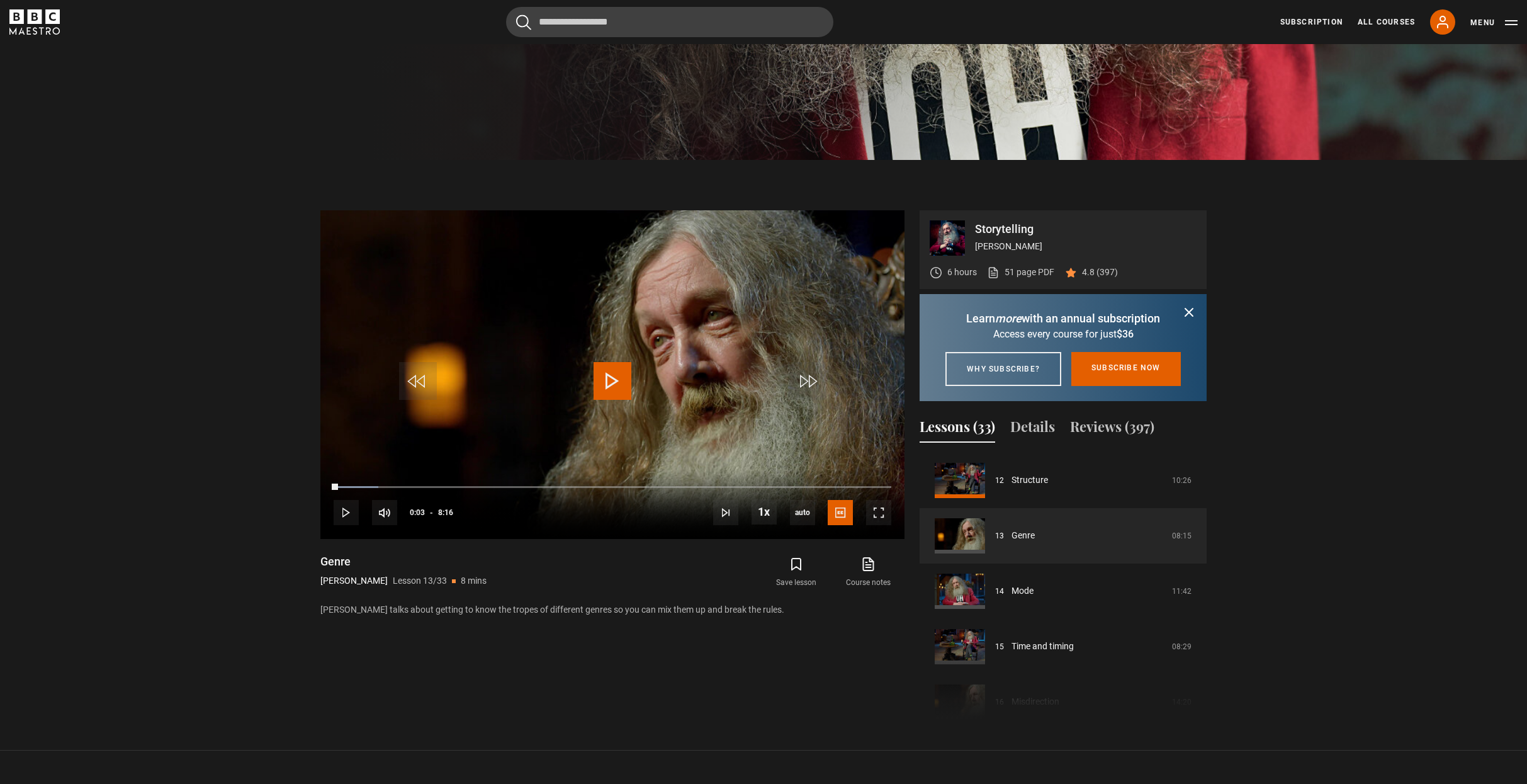
scroll to position [631, 0]
